Goal: Task Accomplishment & Management: Use online tool/utility

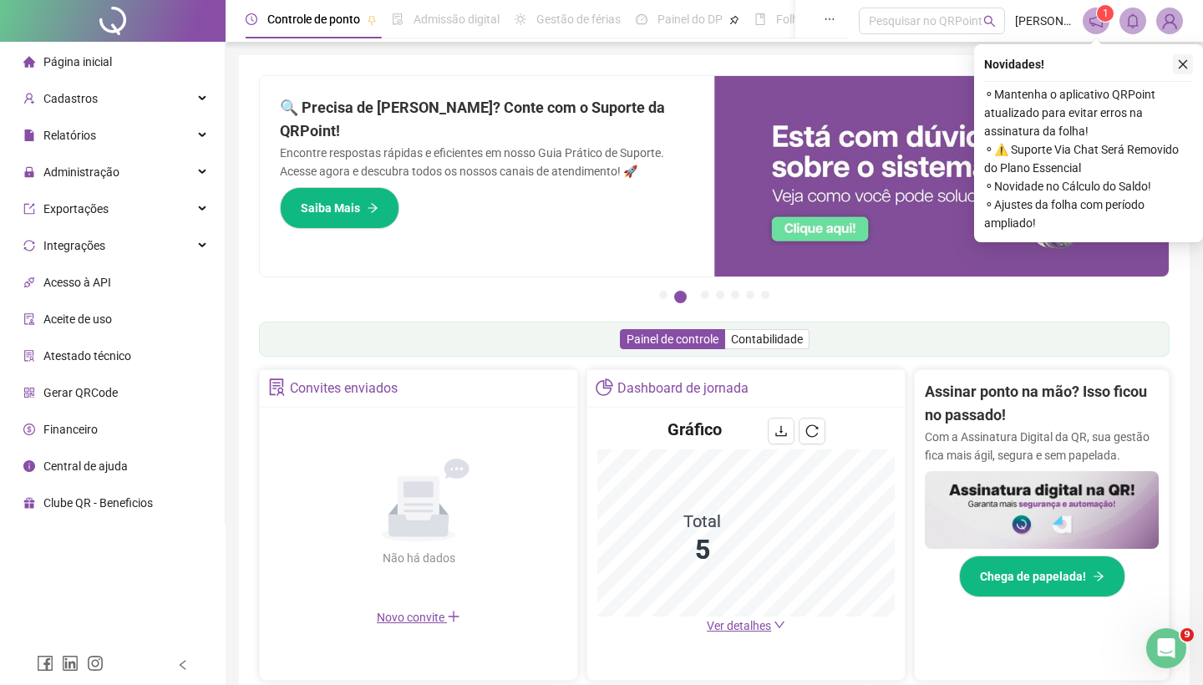
click at [1177, 72] on button "button" at bounding box center [1183, 64] width 20 height 20
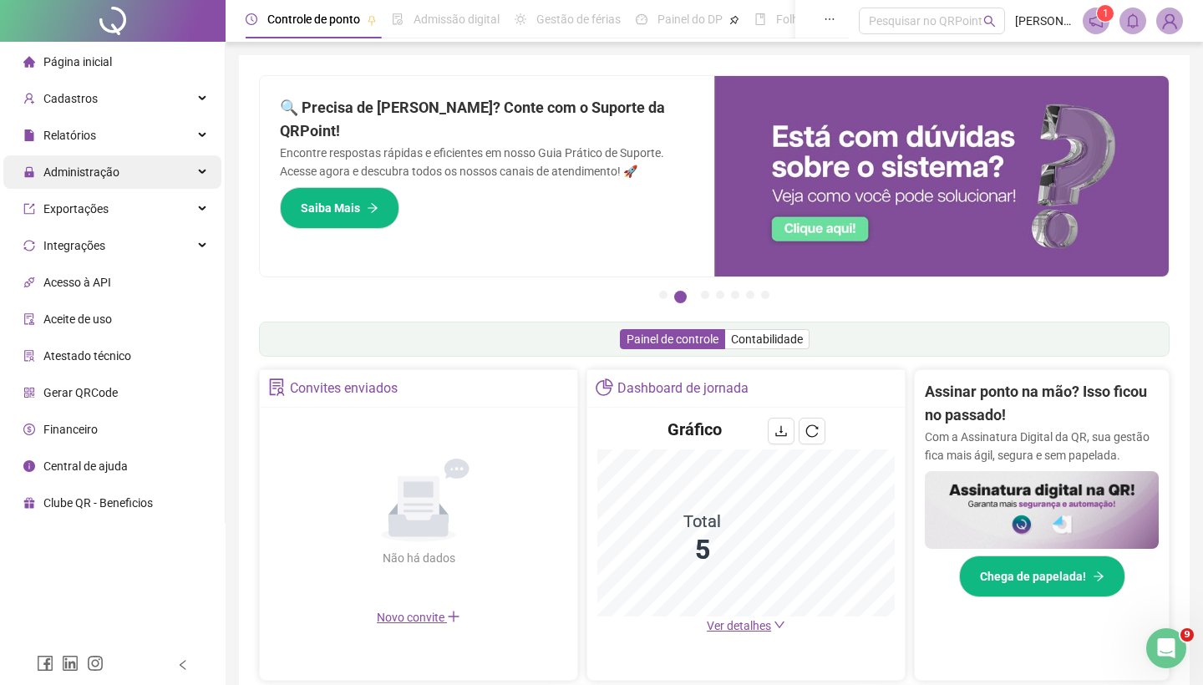
click at [142, 173] on div "Administração" at bounding box center [112, 171] width 218 height 33
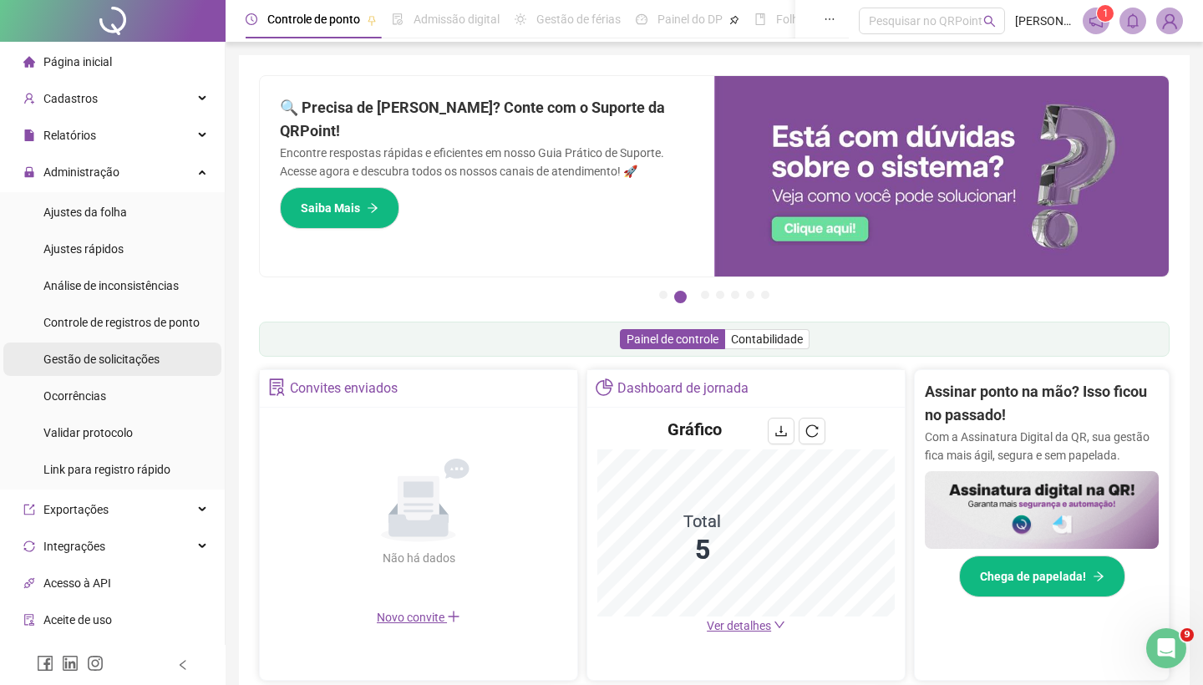
click at [168, 363] on li "Gestão de solicitações" at bounding box center [112, 359] width 218 height 33
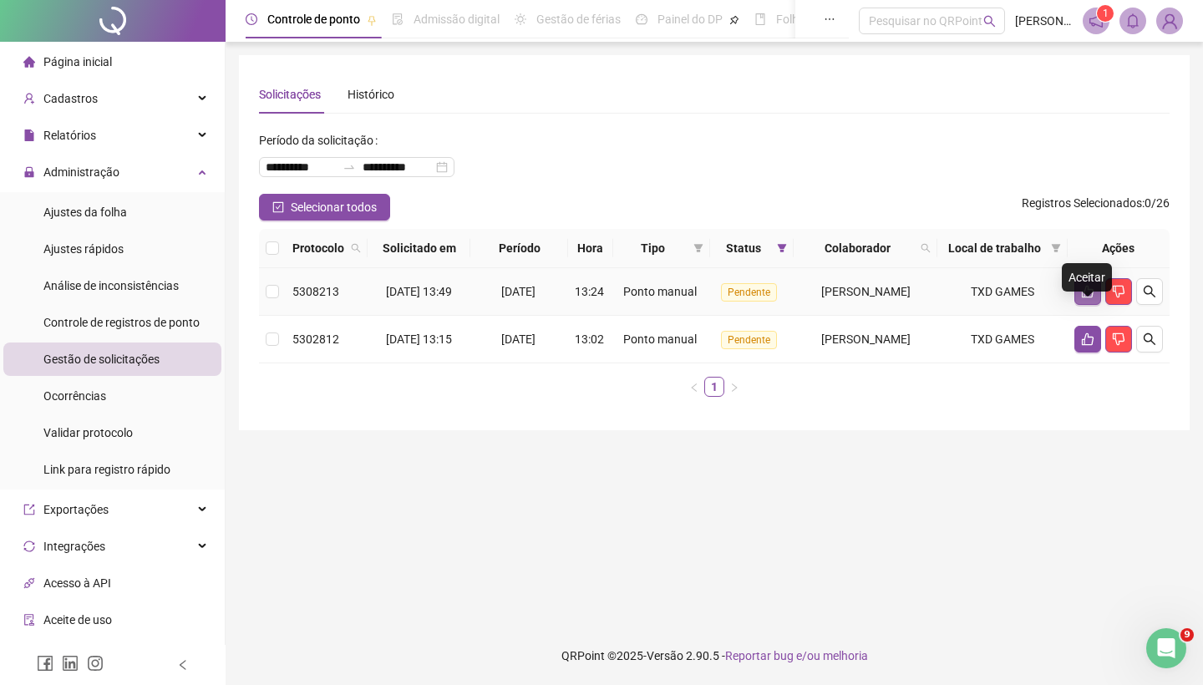
click at [1094, 298] on icon "like" at bounding box center [1087, 291] width 13 height 13
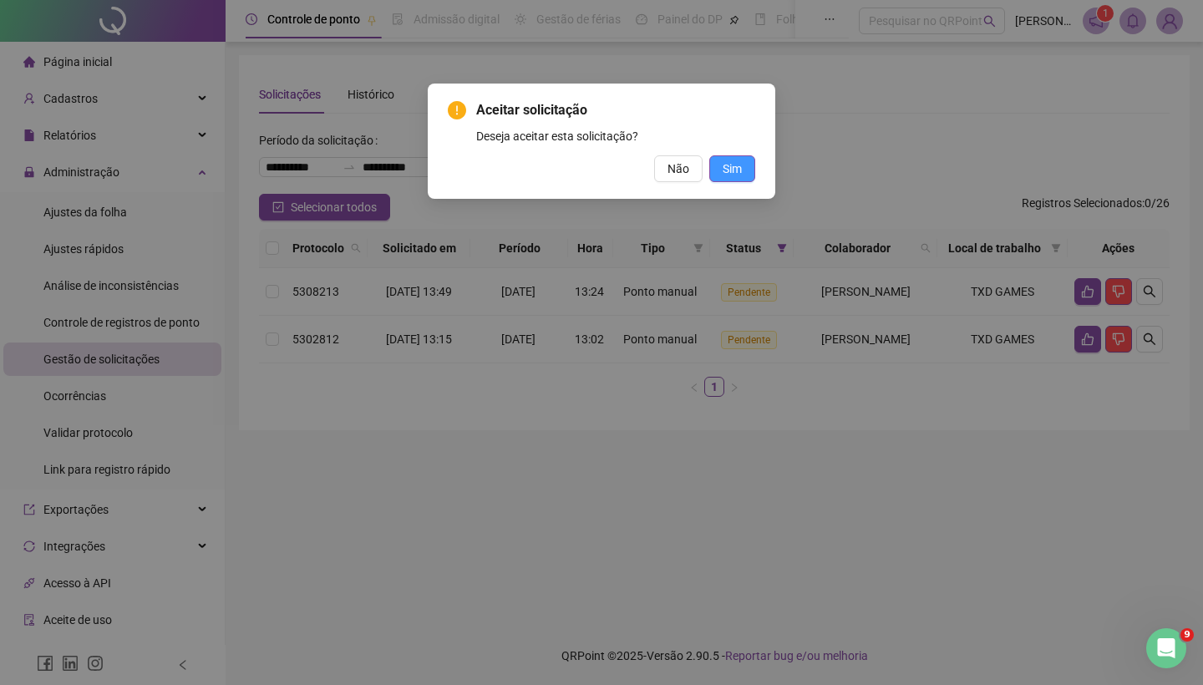
click at [743, 181] on button "Sim" at bounding box center [732, 168] width 46 height 27
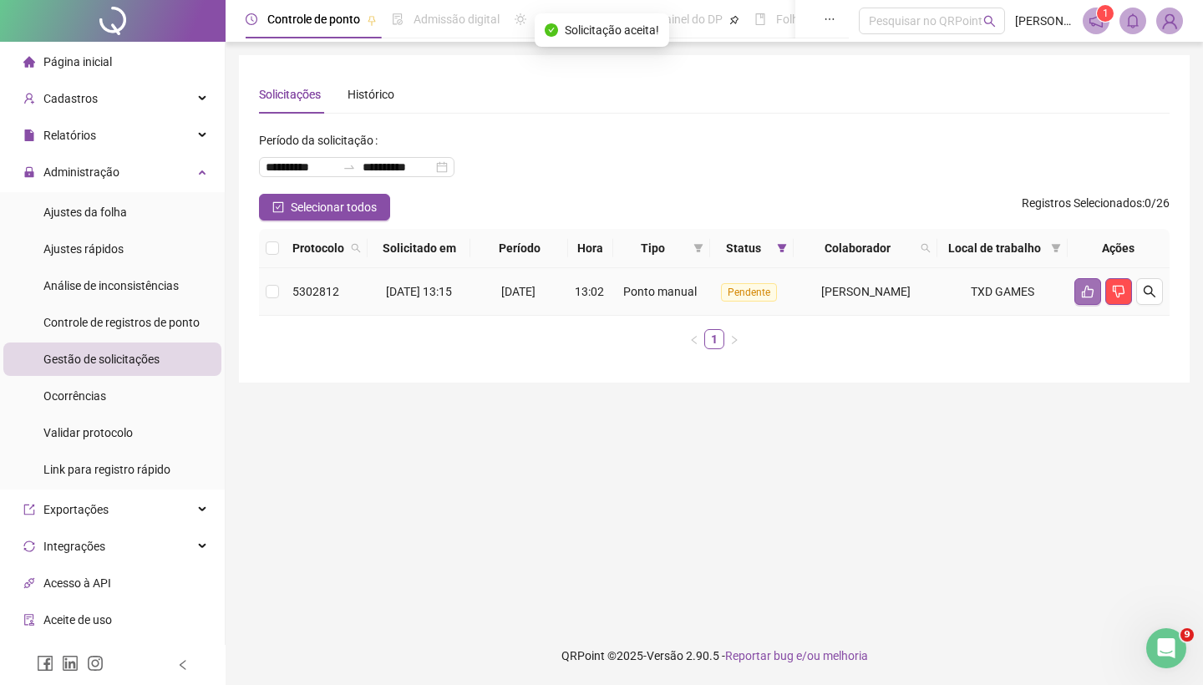
click at [1084, 305] on button "button" at bounding box center [1087, 291] width 27 height 27
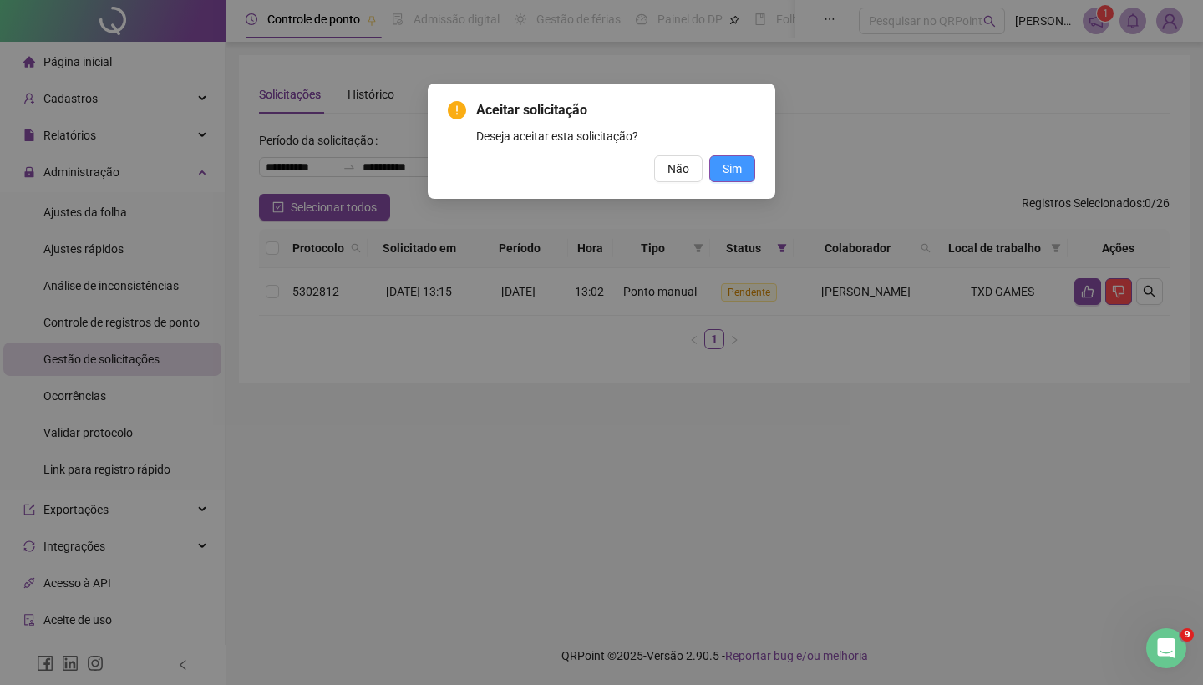
click at [729, 181] on button "Sim" at bounding box center [732, 168] width 46 height 27
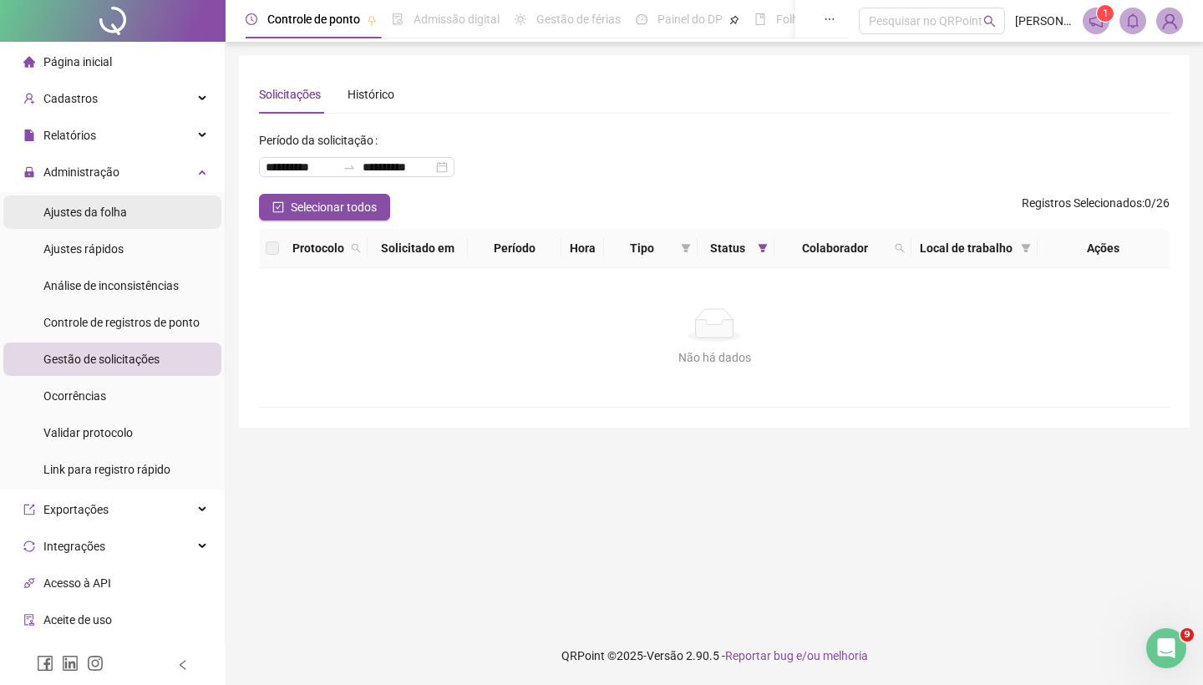
click at [175, 221] on li "Ajustes da folha" at bounding box center [112, 211] width 218 height 33
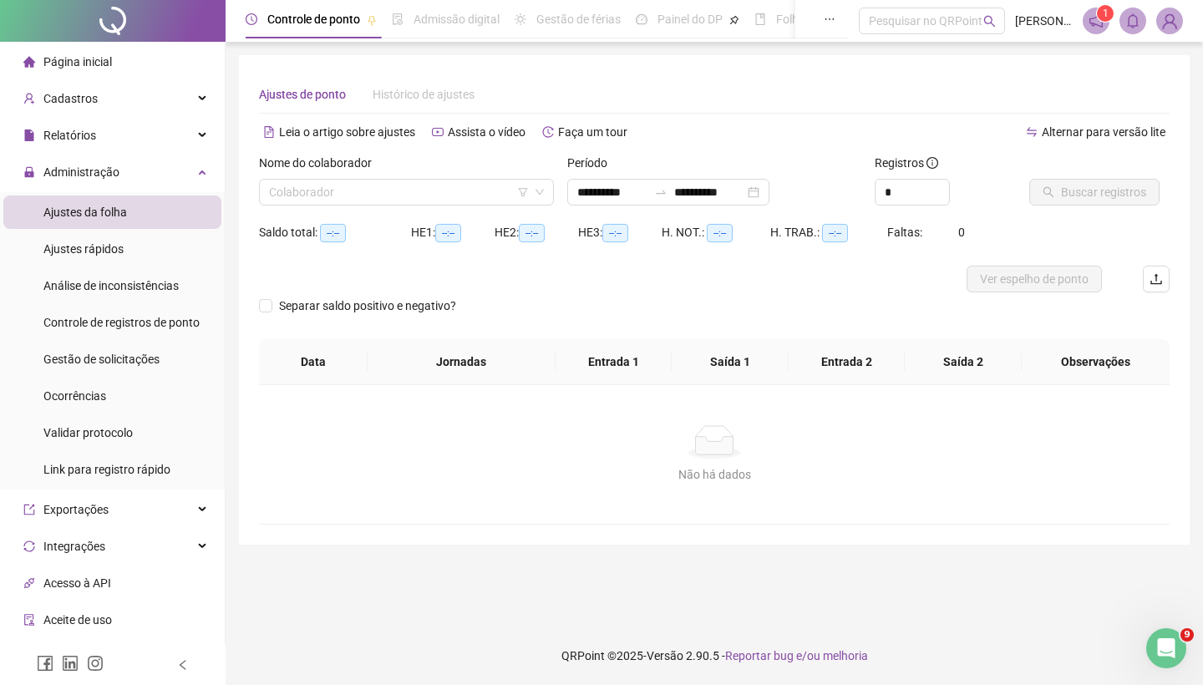
type input "**********"
click at [307, 202] on input "search" at bounding box center [399, 192] width 260 height 25
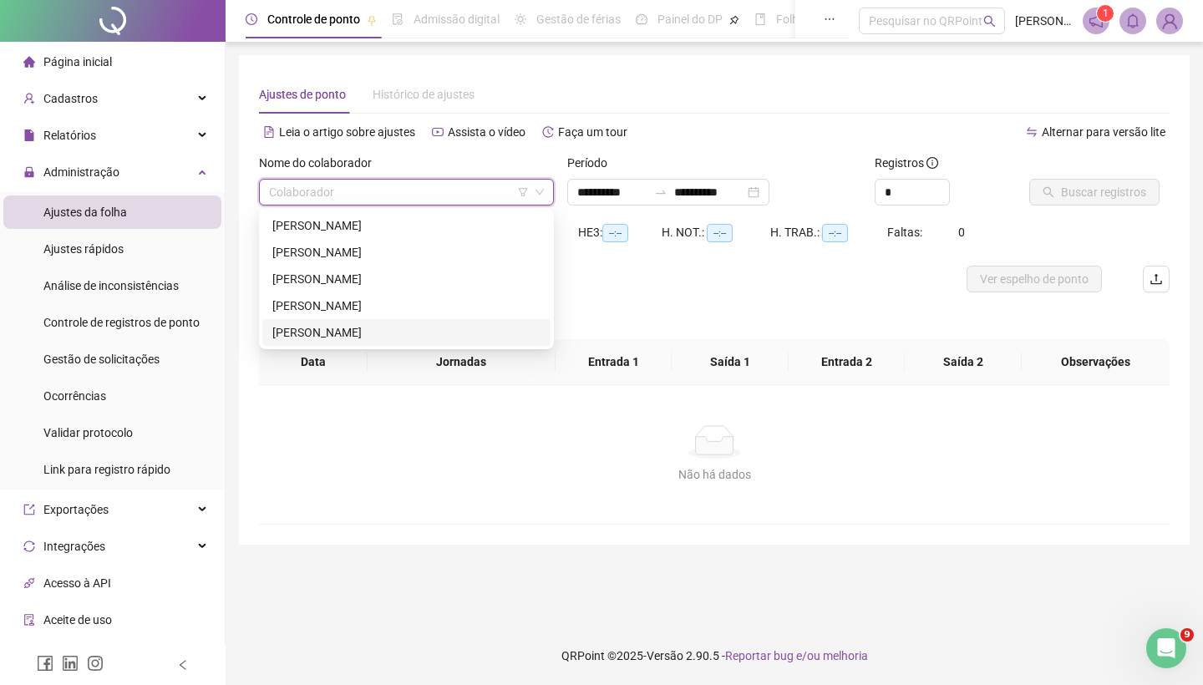
click at [328, 328] on div "[PERSON_NAME]" at bounding box center [406, 332] width 268 height 18
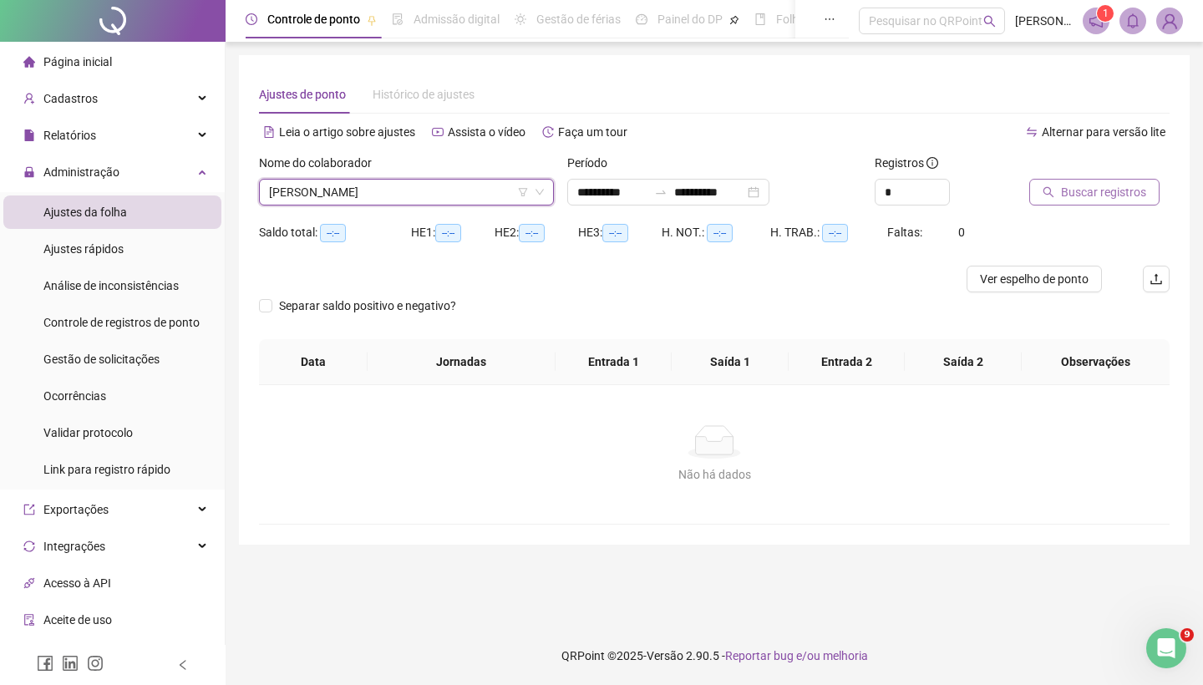
click at [1052, 186] on icon "search" at bounding box center [1049, 192] width 12 height 12
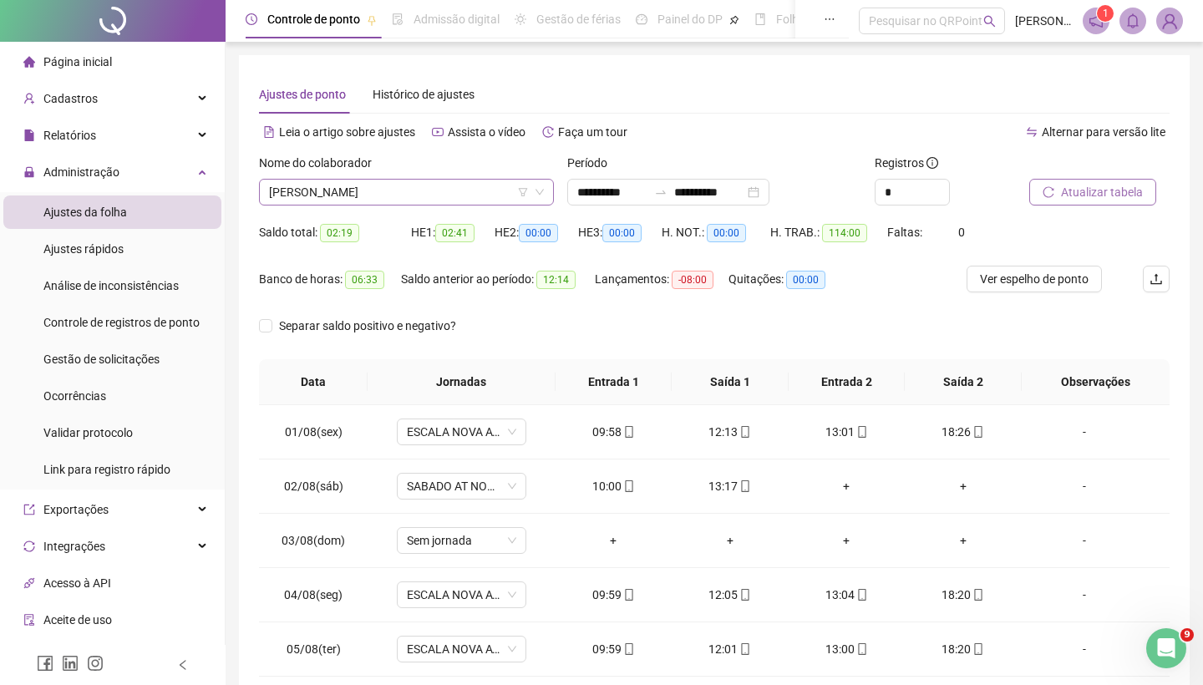
click at [432, 195] on span "[PERSON_NAME]" at bounding box center [406, 192] width 275 height 25
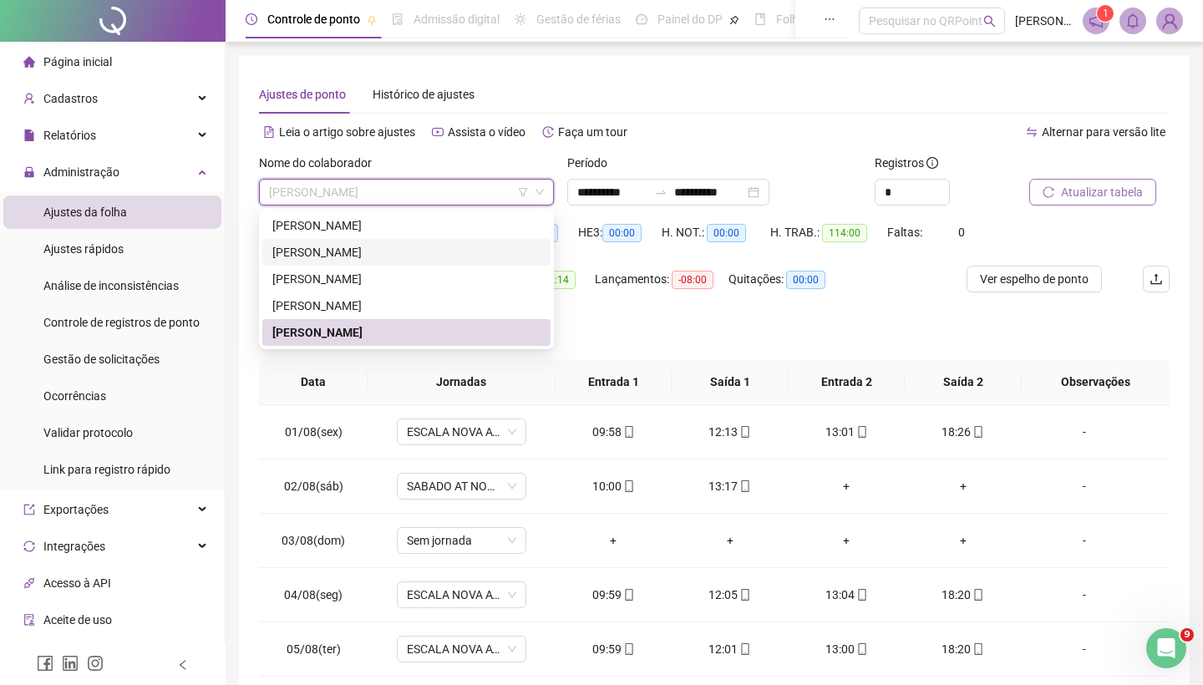
click at [383, 254] on div "[PERSON_NAME]" at bounding box center [406, 252] width 268 height 18
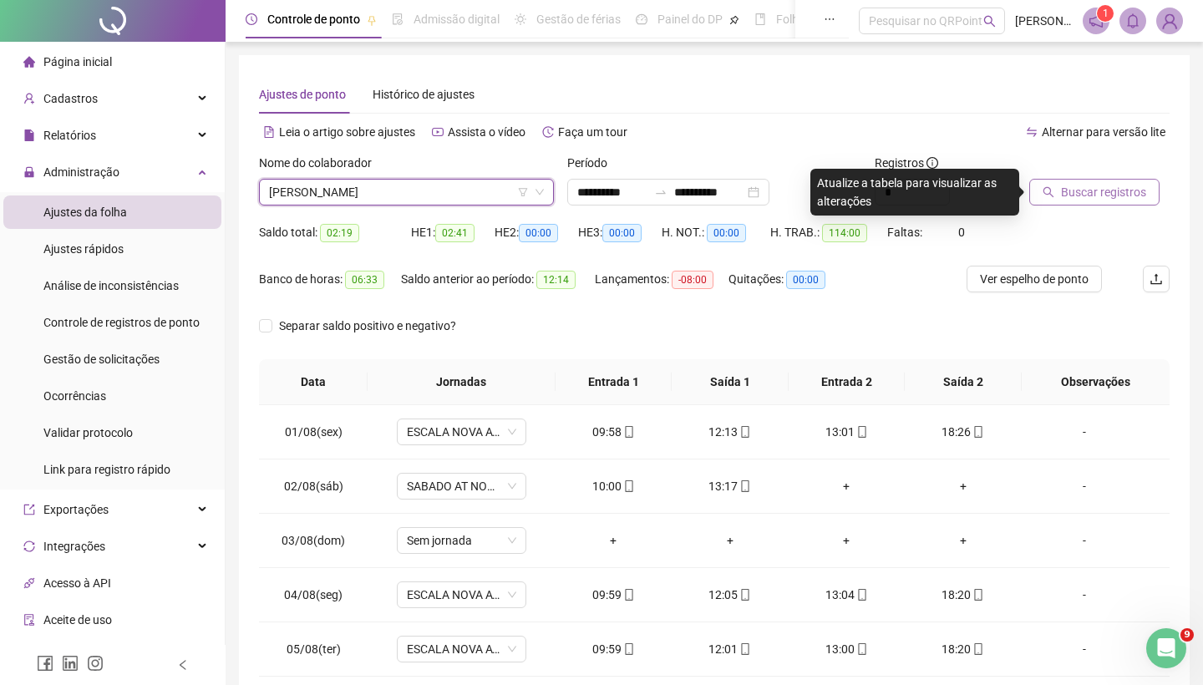
click at [1065, 204] on button "Buscar registros" at bounding box center [1094, 192] width 130 height 27
